Goal: Task Accomplishment & Management: Manage account settings

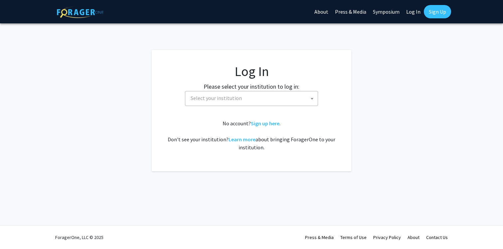
select select
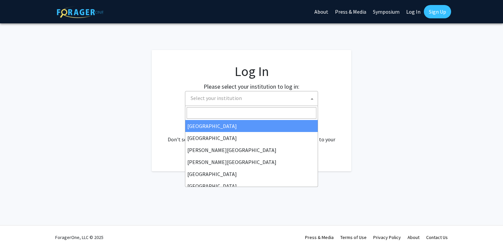
click at [276, 96] on span "Select your institution" at bounding box center [253, 98] width 130 height 14
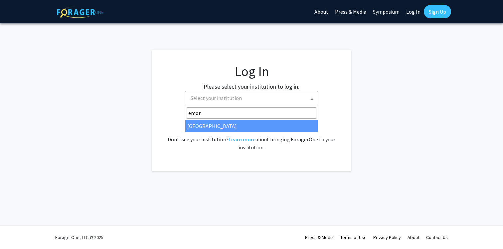
type input "emor"
select select "12"
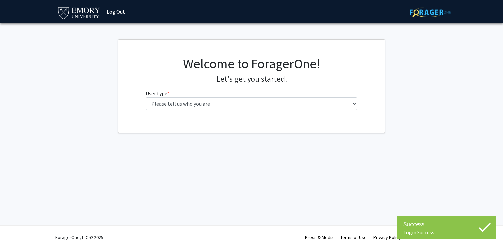
click at [190, 116] on div "Welcome to ForagerOne! Let's get you started. User type * required Please tell …" at bounding box center [252, 86] width 266 height 93
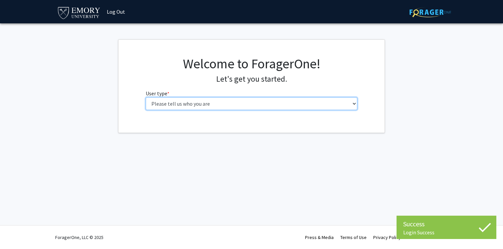
click at [190, 105] on select "Please tell us who you are Undergraduate Student Master's Student Doctoral Cand…" at bounding box center [252, 103] width 212 height 13
select select "1: undergrad"
click at [146, 97] on select "Please tell us who you are Undergraduate Student Master's Student Doctoral Cand…" at bounding box center [252, 103] width 212 height 13
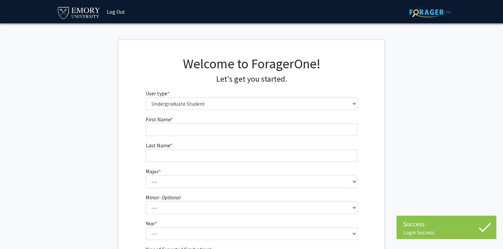
click at [296, 136] on form "First Name * required Last Name * required Major * required --- Accounting Afri…" at bounding box center [252, 196] width 212 height 162
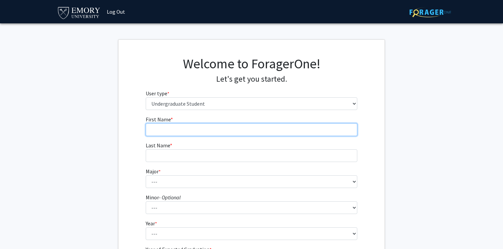
click at [295, 129] on input "First Name * required" at bounding box center [252, 129] width 212 height 13
type input "Hira"
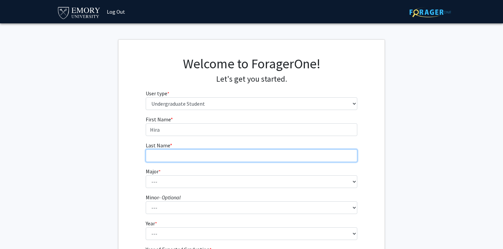
click at [306, 157] on input "Last Name * required" at bounding box center [252, 155] width 212 height 13
type input "Malik"
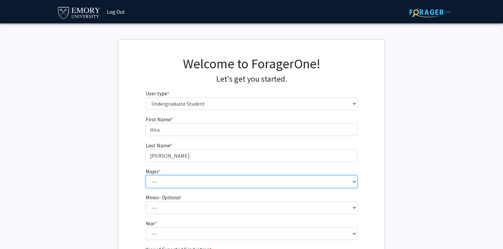
click at [300, 179] on select "--- Accounting African American Studies African Studies American Studies Analyt…" at bounding box center [252, 181] width 212 height 13
select select "40: 1001"
click at [146, 175] on select "--- Accounting African American Studies African Studies American Studies Analyt…" at bounding box center [252, 181] width 212 height 13
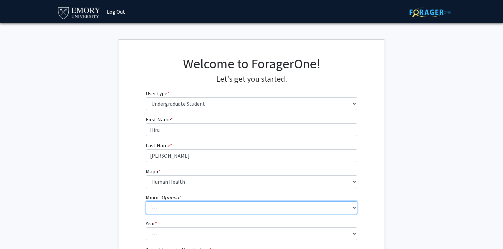
click at [180, 211] on select "--- African American Studies African Studies American Studies Ancient Mediterra…" at bounding box center [252, 207] width 212 height 13
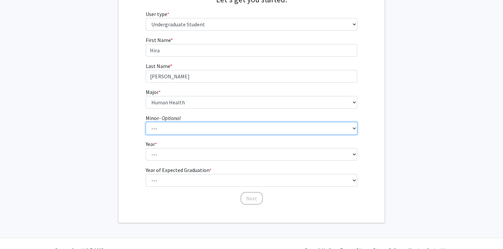
scroll to position [83, 0]
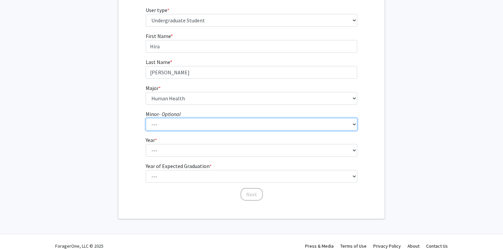
click at [165, 124] on select "--- African American Studies African Studies American Studies Ancient Mediterra…" at bounding box center [252, 124] width 212 height 13
select select "27: 754"
click at [146, 118] on select "--- African American Studies African Studies American Studies Ancient Mediterra…" at bounding box center [252, 124] width 212 height 13
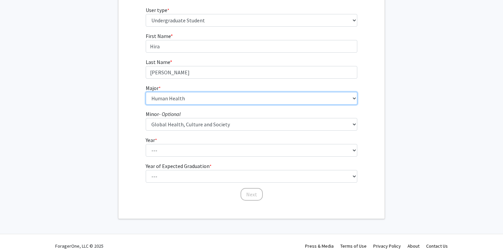
click at [237, 103] on select "--- Accounting African American Studies African Studies American Studies Analyt…" at bounding box center [252, 98] width 212 height 13
select select "56: 1016"
click at [146, 92] on select "--- Accounting African American Studies African Studies American Studies Analyt…" at bounding box center [252, 98] width 212 height 13
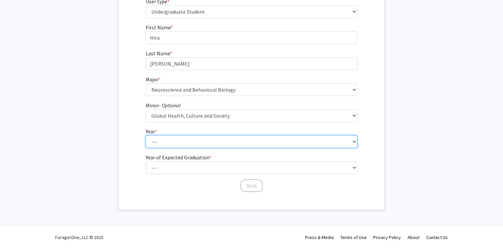
click at [219, 137] on select "--- First-year Sophomore Junior Senior Postbaccalaureate Certificate" at bounding box center [252, 141] width 212 height 13
select select "1: first-year"
click at [146, 135] on select "--- First-year Sophomore Junior Senior Postbaccalaureate Certificate" at bounding box center [252, 141] width 212 height 13
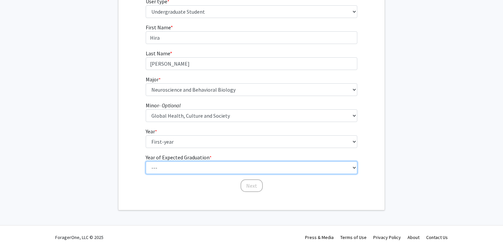
click at [211, 166] on select "--- 2025 2026 2027 2028 2029 2030 2031 2032 2033 2034" at bounding box center [252, 167] width 212 height 13
select select "5: 2029"
click at [146, 161] on select "--- 2025 2026 2027 2028 2029 2030 2031 2032 2033 2034" at bounding box center [252, 167] width 212 height 13
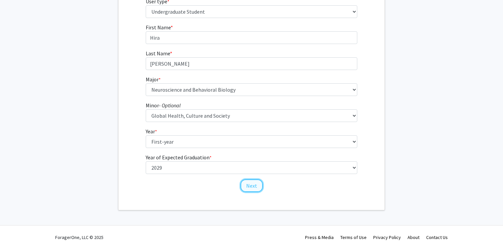
click at [246, 190] on button "Next" at bounding box center [252, 185] width 22 height 13
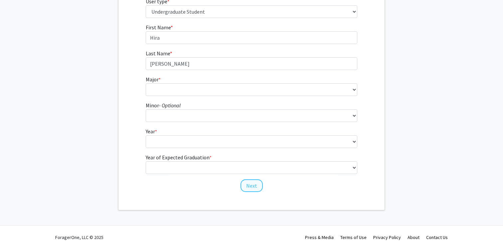
scroll to position [0, 0]
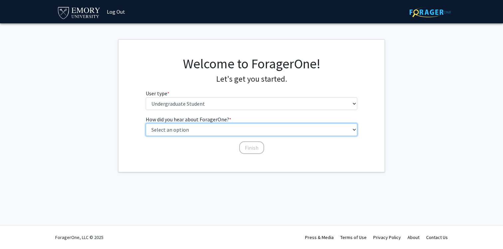
click at [235, 131] on select "Select an option Peer/student recommendation Faculty/staff recommendation Unive…" at bounding box center [252, 129] width 212 height 13
select select "3: university_website"
click at [146, 123] on select "Select an option Peer/student recommendation Faculty/staff recommendation Unive…" at bounding box center [252, 129] width 212 height 13
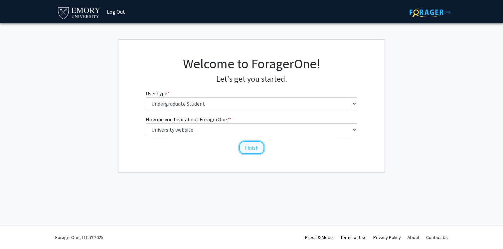
click at [251, 148] on button "Finish" at bounding box center [251, 147] width 25 height 13
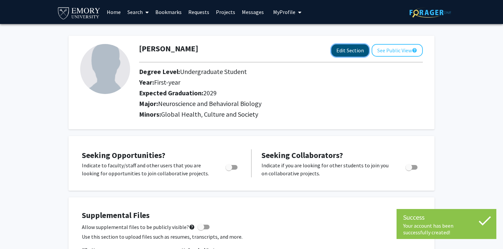
click at [353, 50] on button "Edit Section" at bounding box center [351, 50] width 38 height 12
select select "first-year"
select select "2029"
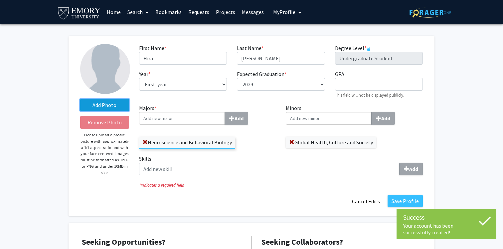
click at [98, 108] on label "Add Photo" at bounding box center [104, 105] width 49 height 12
click at [0, 0] on input "Add Photo" at bounding box center [0, 0] width 0 height 0
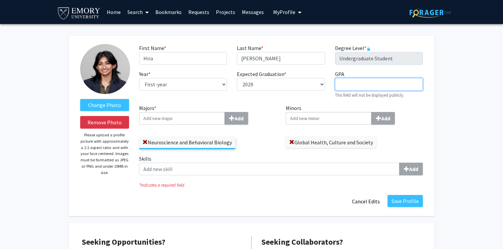
click at [379, 80] on input "GPA required" at bounding box center [379, 84] width 88 height 13
click at [225, 119] on input "Minors Add" at bounding box center [182, 118] width 86 height 13
click at [199, 120] on input "Majors * Add" at bounding box center [182, 118] width 86 height 13
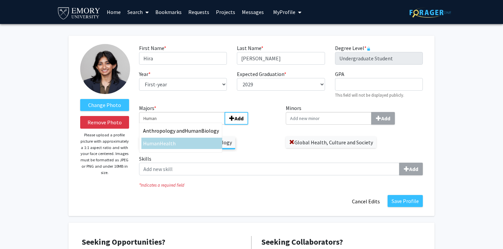
type input "Human"
click at [192, 142] on div "Human Health" at bounding box center [182, 143] width 78 height 8
click at [192, 125] on input "Human" at bounding box center [182, 118] width 86 height 13
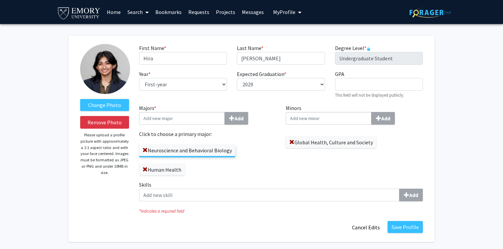
click at [202, 117] on input "Majors * Add" at bounding box center [182, 118] width 86 height 13
click at [310, 117] on input "Minors Add" at bounding box center [329, 118] width 86 height 13
click at [292, 140] on span at bounding box center [291, 141] width 5 height 5
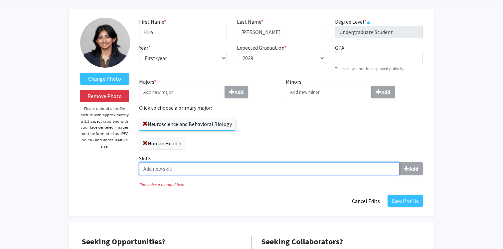
click at [270, 167] on input "Skills Add" at bounding box center [269, 168] width 261 height 13
click at [214, 173] on input "Skills Add" at bounding box center [269, 168] width 261 height 13
type input "RStudio"
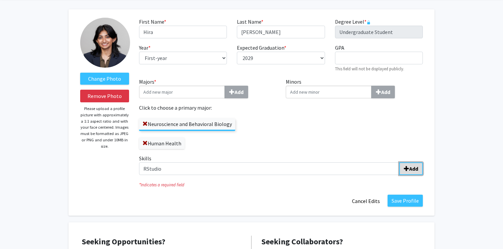
click at [416, 165] on b "Add" at bounding box center [413, 168] width 9 height 7
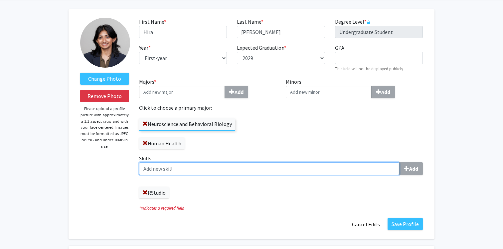
click at [386, 174] on input "Skills Add" at bounding box center [269, 168] width 261 height 13
type input "P"
type input "A"
type input "Scientific Writing"
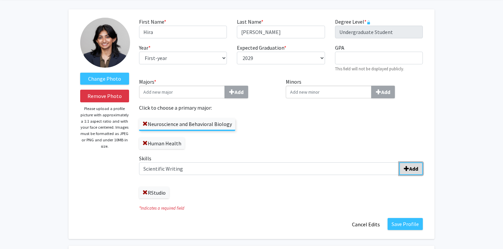
click at [411, 168] on b "Add" at bounding box center [413, 168] width 9 height 7
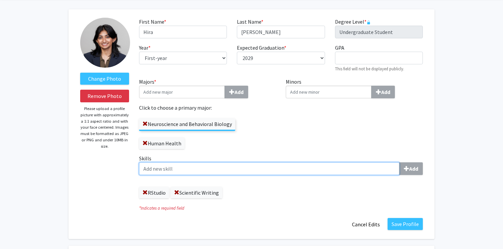
click at [335, 165] on input "Skills Add" at bounding box center [269, 168] width 261 height 13
type input "Poster Presentation"
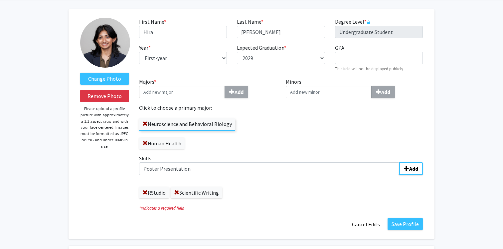
click at [409, 153] on div "Minors Add" at bounding box center [354, 116] width 147 height 77
click at [408, 169] on span "submit" at bounding box center [406, 168] width 5 height 5
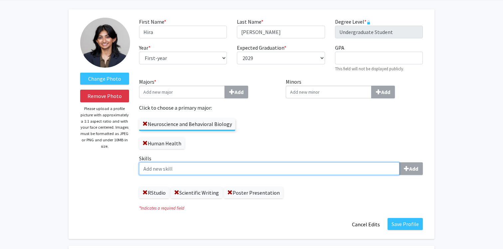
click at [338, 165] on input "Skills Add" at bounding box center [269, 168] width 261 height 13
type input "F"
type input "Data Analysis and Interpretation"
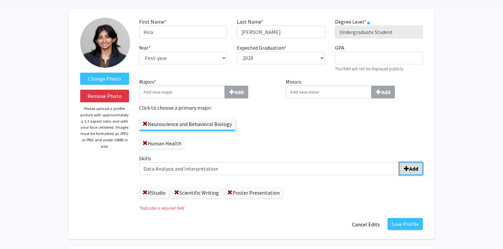
click at [419, 167] on button "Add" at bounding box center [411, 168] width 24 height 13
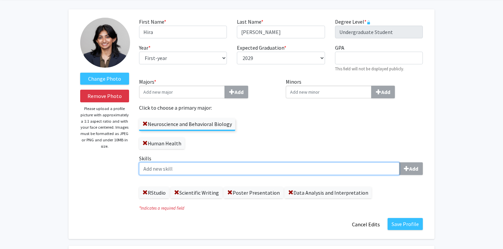
click at [352, 163] on input "Skills Add" at bounding box center [269, 168] width 261 height 13
type input "s"
type input "Statistical Analysis"
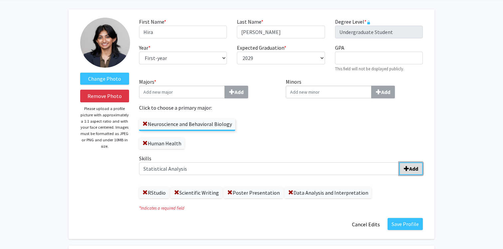
click at [410, 169] on b "Add" at bounding box center [413, 168] width 9 height 7
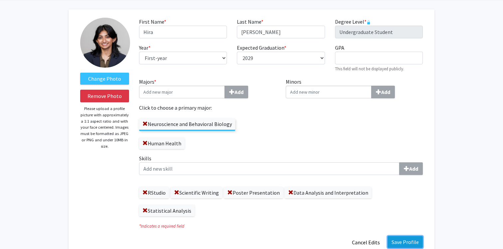
click at [407, 242] on button "Save Profile" at bounding box center [405, 242] width 35 height 12
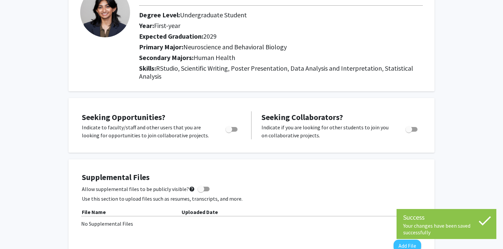
scroll to position [66, 0]
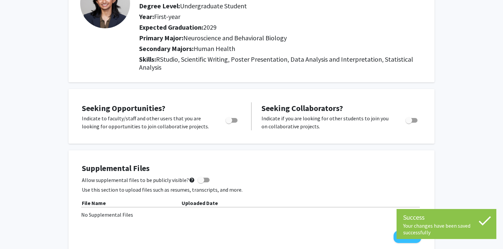
click at [230, 121] on span "Toggle" at bounding box center [229, 120] width 7 height 7
click at [229, 123] on input "Are you actively seeking opportunities?" at bounding box center [229, 123] width 0 height 0
checkbox input "true"
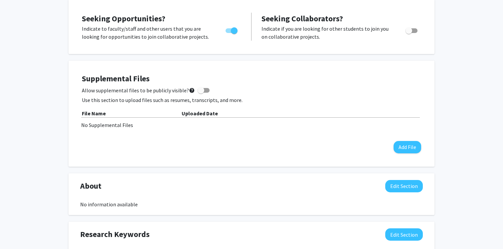
scroll to position [156, 0]
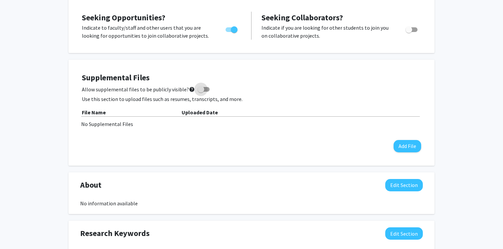
click at [202, 89] on span at bounding box center [204, 89] width 12 height 5
click at [201, 92] on input "Allow supplemental files to be publicly visible? help" at bounding box center [201, 92] width 0 height 0
checkbox input "true"
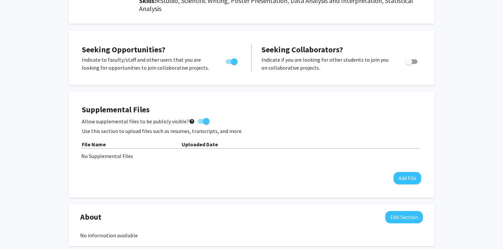
scroll to position [0, 0]
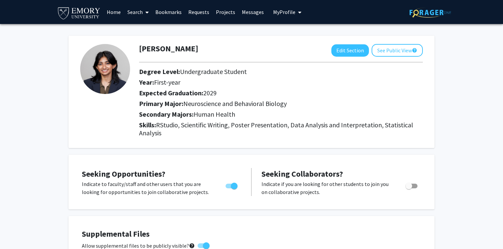
click at [129, 13] on link "Search" at bounding box center [138, 11] width 28 height 23
click at [144, 36] on span "Faculty/Staff" at bounding box center [148, 30] width 49 height 13
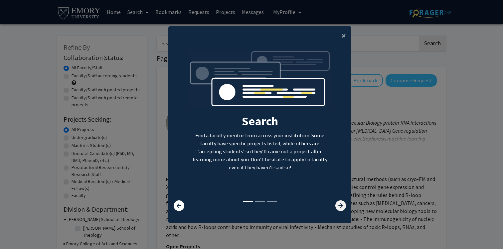
click at [345, 208] on icon at bounding box center [341, 205] width 11 height 11
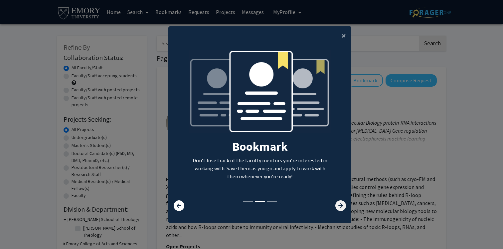
click at [345, 208] on icon at bounding box center [341, 205] width 11 height 11
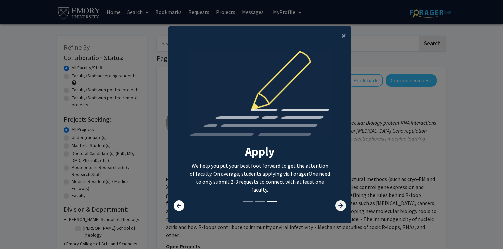
click at [345, 208] on icon at bounding box center [341, 205] width 11 height 11
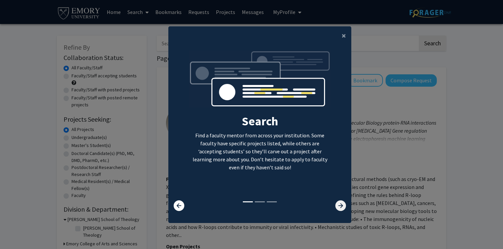
click at [345, 208] on icon at bounding box center [341, 205] width 11 height 11
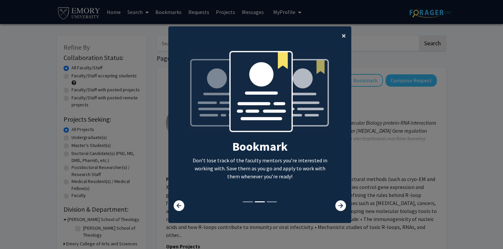
click at [344, 37] on span "×" at bounding box center [344, 35] width 4 height 10
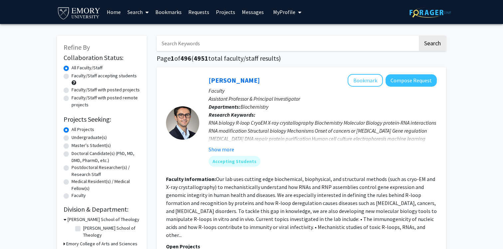
click at [72, 137] on label "Undergraduate(s)" at bounding box center [89, 137] width 35 height 7
click at [72, 137] on input "Undergraduate(s)" at bounding box center [74, 136] width 4 height 4
radio input "true"
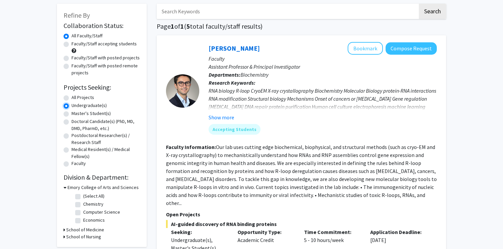
scroll to position [28, 0]
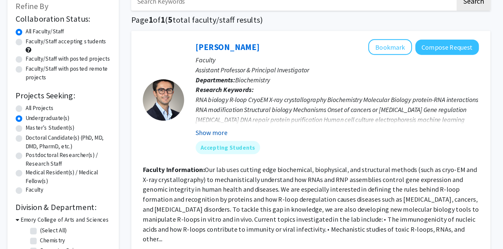
click at [224, 123] on button "Show more" at bounding box center [222, 122] width 26 height 8
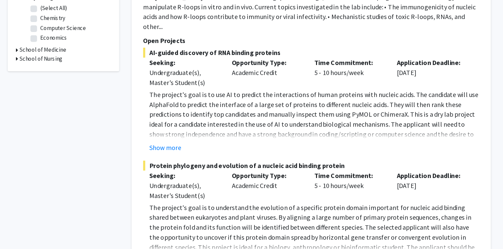
scroll to position [175, 0]
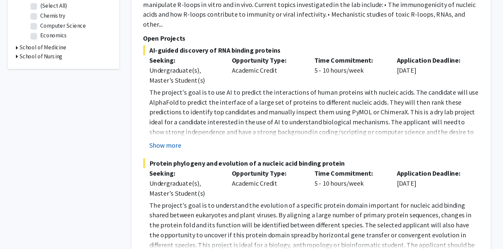
click at [193, 161] on button "Show more" at bounding box center [184, 165] width 26 height 8
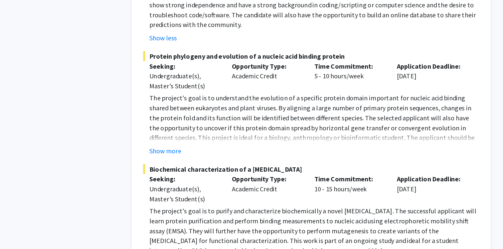
scroll to position [278, 0]
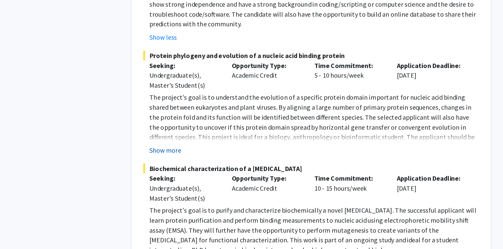
click at [193, 165] on button "Show more" at bounding box center [184, 169] width 26 height 8
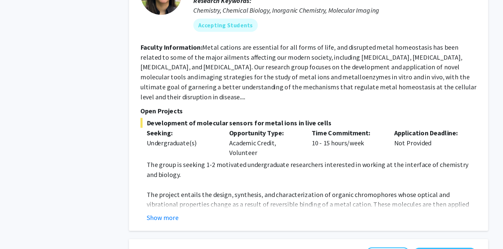
scroll to position [809, 0]
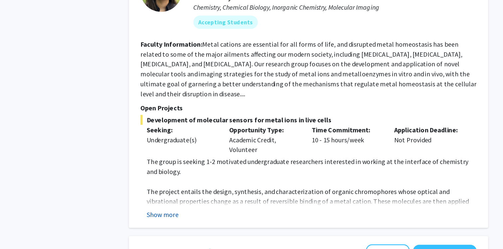
click at [185, 217] on button "Show more" at bounding box center [184, 221] width 26 height 8
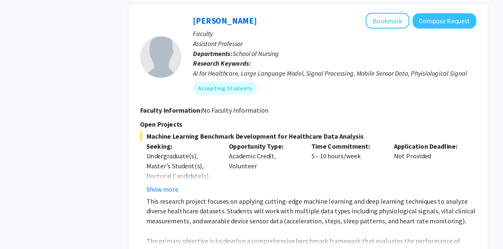
scroll to position [1361, 0]
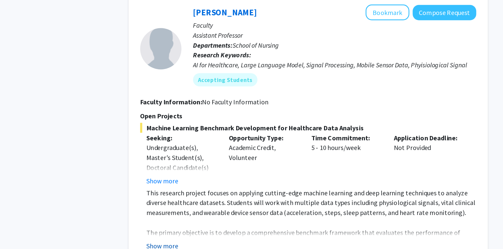
click at [192, 242] on button "Show more" at bounding box center [184, 246] width 26 height 8
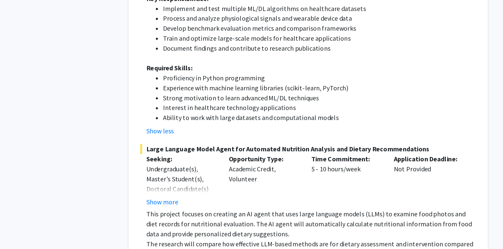
scroll to position [1640, 0]
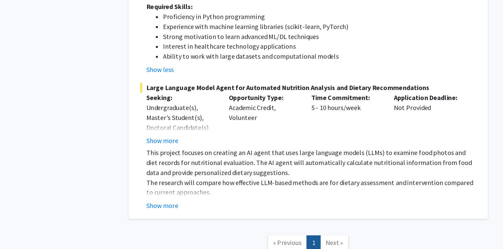
click at [326, 239] on span "Next »" at bounding box center [323, 242] width 14 height 7
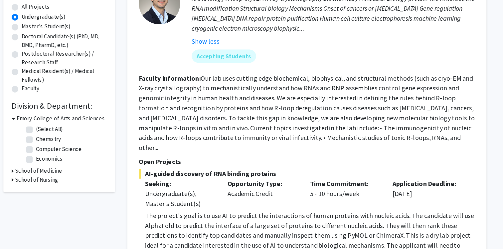
scroll to position [0, 0]
